Goal: Information Seeking & Learning: Find specific fact

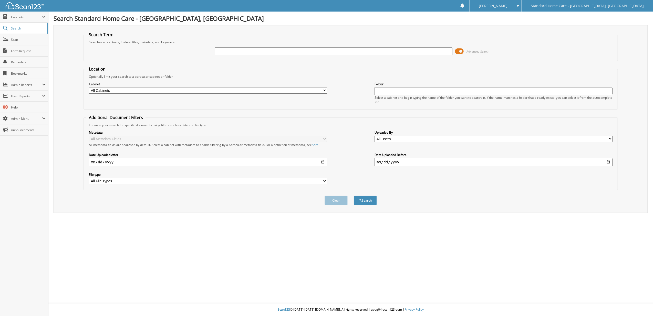
click at [308, 53] on input "text" at bounding box center [334, 51] width 238 height 8
type input "MUSSARATH"
click at [354, 195] on button "Search" at bounding box center [365, 199] width 23 height 9
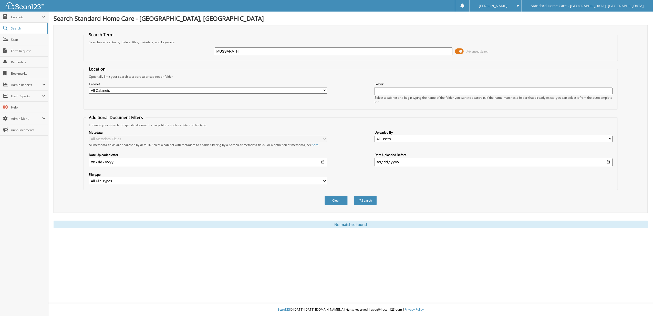
drag, startPoint x: 253, startPoint y: 52, endPoint x: 82, endPoint y: 53, distance: 170.8
click at [88, 51] on div "MUSSARATH Advanced Search" at bounding box center [350, 51] width 529 height 14
type input "SHAH"
click at [354, 195] on button "Search" at bounding box center [365, 199] width 23 height 9
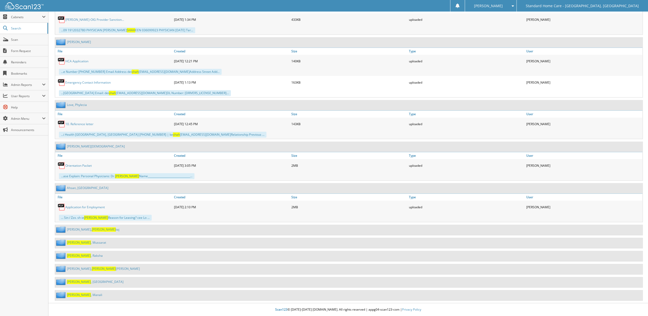
scroll to position [1073, 0]
click at [75, 240] on link "[PERSON_NAME]" at bounding box center [86, 242] width 39 height 4
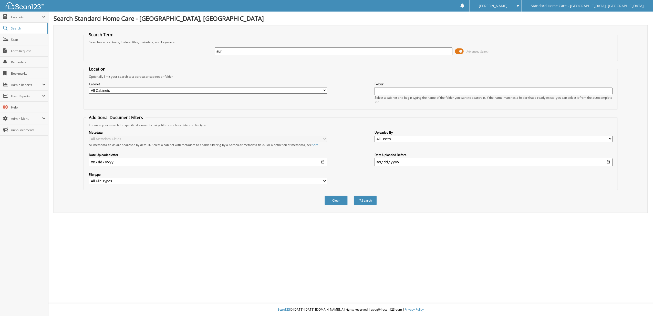
type input "aurora stokes"
click at [372, 199] on button "Search" at bounding box center [365, 199] width 23 height 9
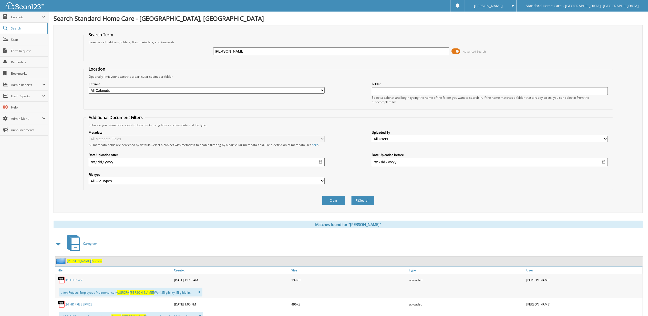
click at [92, 263] on span "Aurora" at bounding box center [97, 260] width 10 height 4
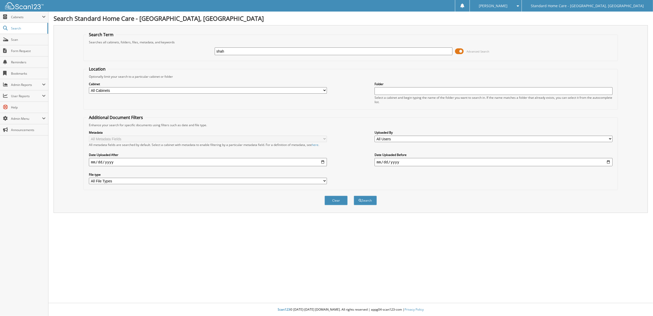
type input "shah"
click at [354, 195] on button "Search" at bounding box center [365, 199] width 23 height 9
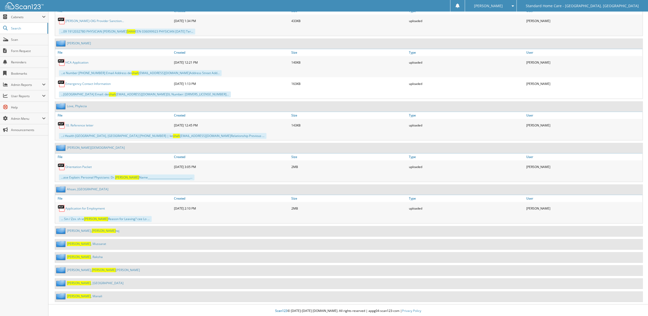
scroll to position [1073, 0]
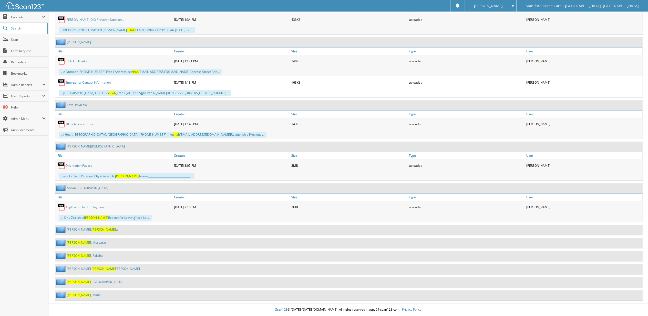
click at [77, 240] on link "[PERSON_NAME]" at bounding box center [86, 242] width 39 height 4
